Goal: Task Accomplishment & Management: Complete application form

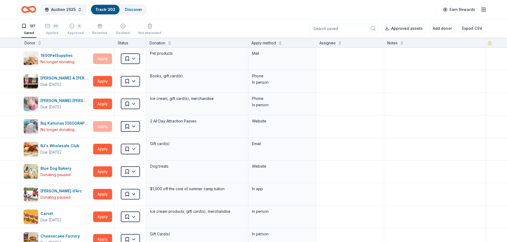
scroll to position [692, 0]
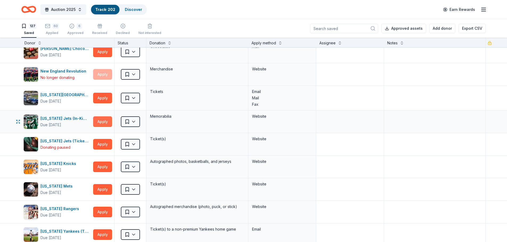
click at [99, 120] on button "Apply" at bounding box center [102, 122] width 19 height 11
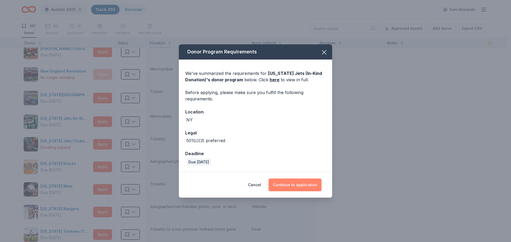
click at [296, 184] on button "Continue to application" at bounding box center [294, 185] width 53 height 13
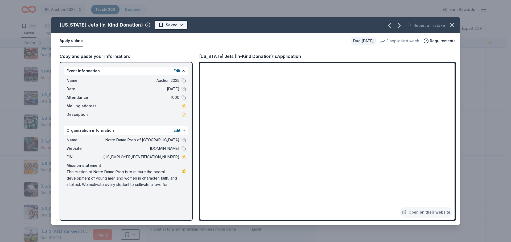
click at [167, 27] on html "Auction 2025 Track · 202 Discover Earn Rewards 127 Saved 60 Applied 6 Approved …" at bounding box center [255, 121] width 511 height 242
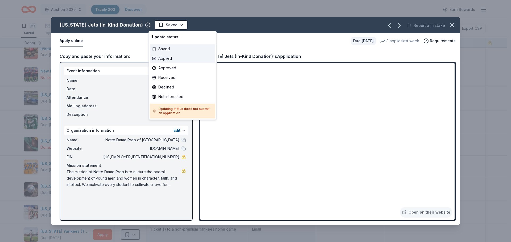
click at [161, 59] on div "Applied" at bounding box center [182, 59] width 65 height 10
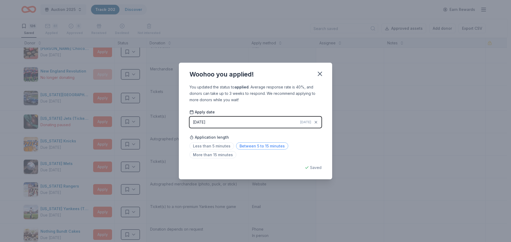
click at [261, 147] on span "Between 5 to 15 minutes" at bounding box center [262, 146] width 52 height 7
click at [320, 74] on icon "button" at bounding box center [320, 74] width 4 height 4
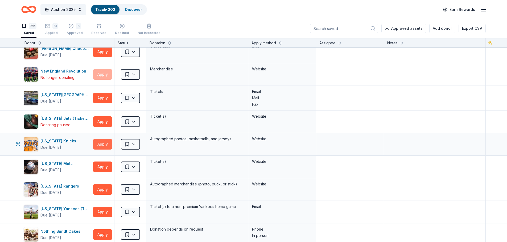
click at [105, 142] on button "Apply" at bounding box center [102, 144] width 19 height 11
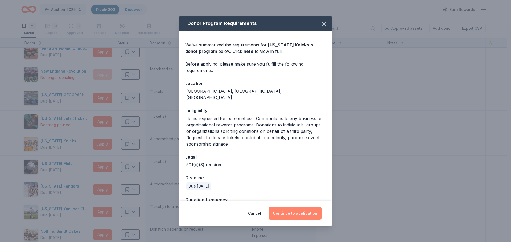
click at [293, 214] on button "Continue to application" at bounding box center [294, 213] width 53 height 13
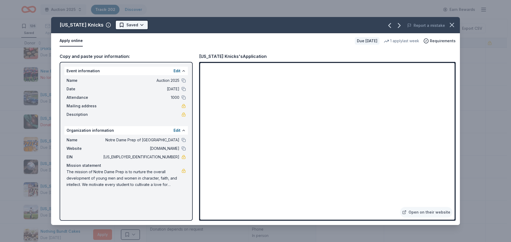
click at [121, 26] on html "Auction 2025 Track · 202 Discover Earn Rewards 126 Saved 61 Applied 6 Approved …" at bounding box center [255, 121] width 511 height 242
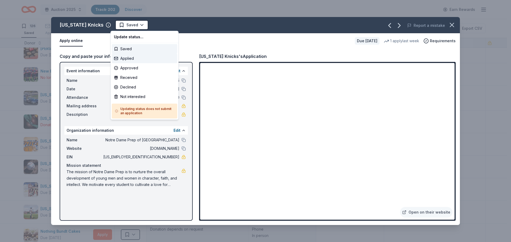
click at [134, 58] on div "Applied" at bounding box center [144, 59] width 65 height 10
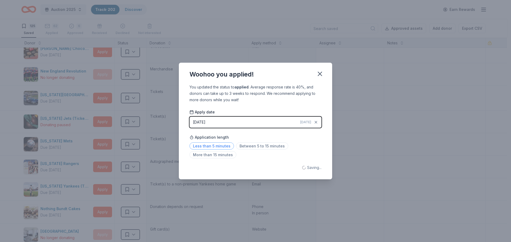
click at [218, 146] on span "Less than 5 minutes" at bounding box center [211, 146] width 44 height 7
click at [261, 146] on span "Between 5 to 15 minutes" at bounding box center [262, 146] width 52 height 7
click at [321, 72] on icon "button" at bounding box center [320, 74] width 4 height 4
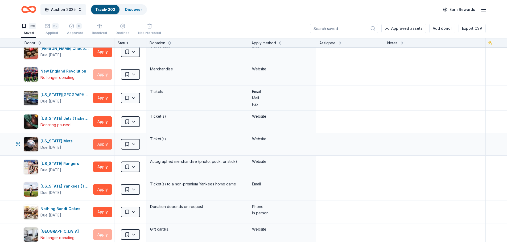
click at [105, 142] on button "Apply" at bounding box center [102, 144] width 19 height 11
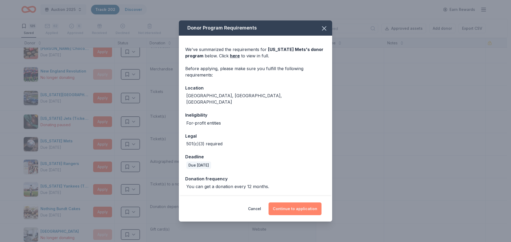
click at [298, 207] on button "Continue to application" at bounding box center [294, 209] width 53 height 13
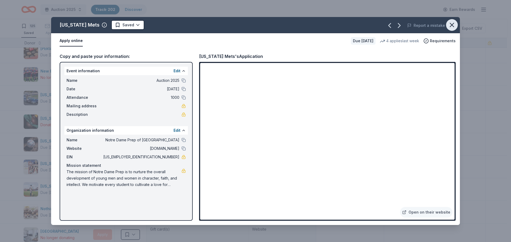
click at [452, 26] on icon "button" at bounding box center [451, 24] width 7 height 7
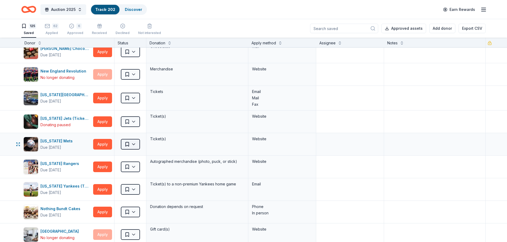
click at [133, 144] on html "Auction 2025 Track · 202 Discover Earn Rewards 125 Saved 62 Applied 6 Approved …" at bounding box center [253, 121] width 507 height 242
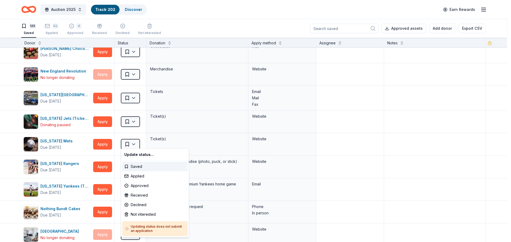
click at [99, 143] on html "Auction 2025 Track · 202 Discover Earn Rewards 125 Saved 62 Applied 6 Approved …" at bounding box center [255, 121] width 511 height 242
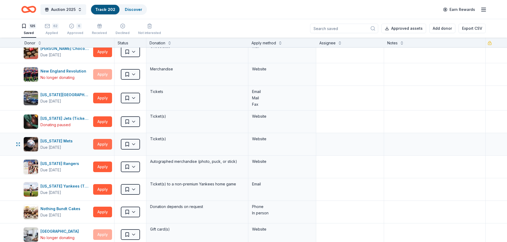
click at [103, 144] on button "Apply" at bounding box center [102, 144] width 19 height 11
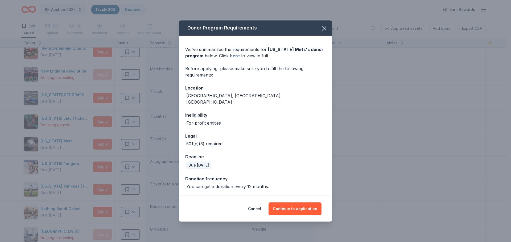
click at [235, 59] on link "here" at bounding box center [235, 56] width 10 height 6
click at [325, 29] on icon "button" at bounding box center [323, 28] width 7 height 7
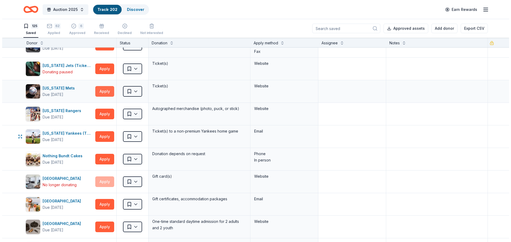
scroll to position [745, 0]
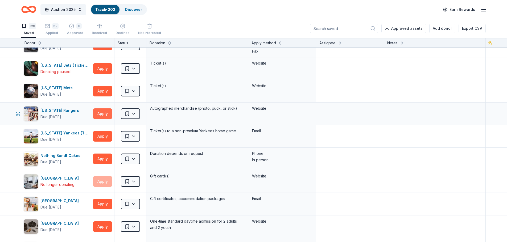
click at [106, 111] on button "Apply" at bounding box center [102, 114] width 19 height 11
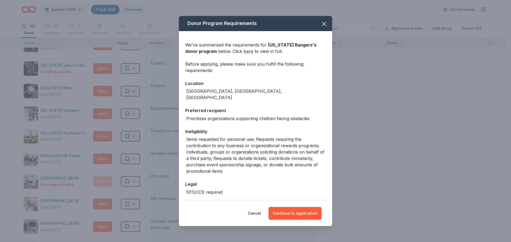
click at [247, 51] on link "here" at bounding box center [248, 51] width 10 height 6
click at [285, 212] on button "Continue to application" at bounding box center [294, 213] width 53 height 13
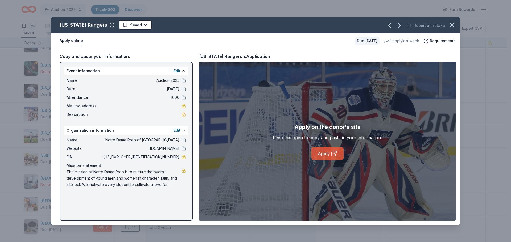
click at [323, 155] on link "Apply" at bounding box center [327, 153] width 32 height 13
click at [125, 24] on html "Auction 2025 Track · 202 Discover Earn Rewards 125 Saved 62 Applied 6 Approved …" at bounding box center [255, 121] width 511 height 242
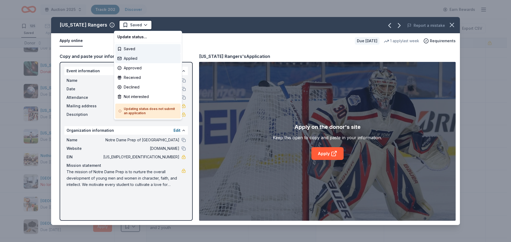
click at [135, 58] on div "Applied" at bounding box center [147, 59] width 65 height 10
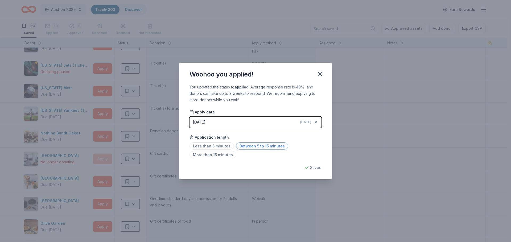
click at [244, 146] on span "Between 5 to 15 minutes" at bounding box center [262, 146] width 52 height 7
click at [319, 76] on icon "button" at bounding box center [319, 73] width 7 height 7
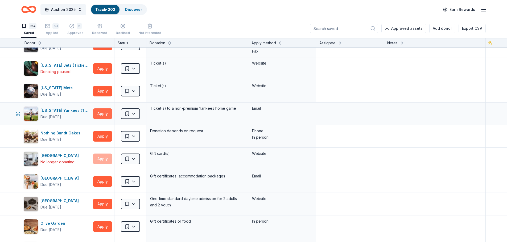
click at [103, 113] on button "Apply" at bounding box center [102, 114] width 19 height 11
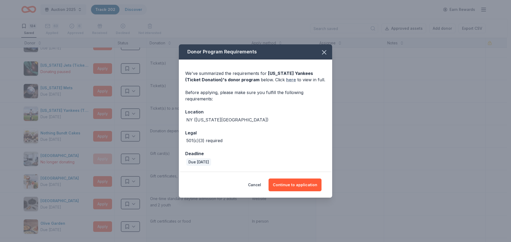
click at [286, 81] on link "here" at bounding box center [291, 80] width 10 height 6
